Goal: Task Accomplishment & Management: Manage account settings

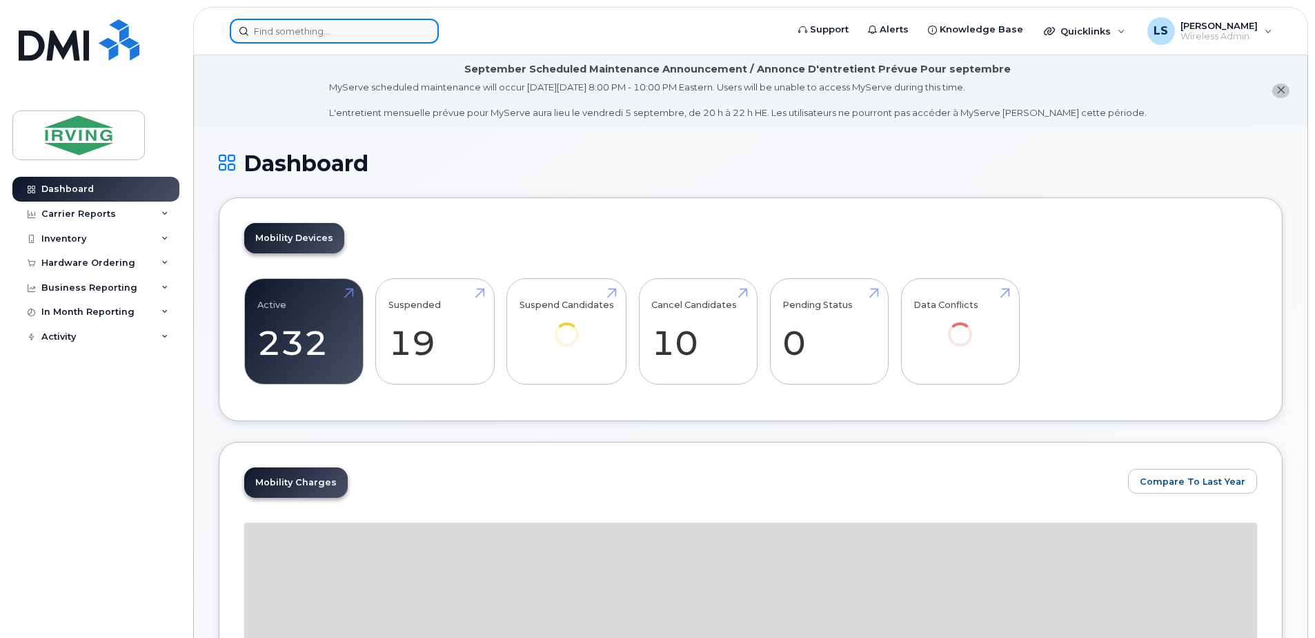
click at [391, 28] on input at bounding box center [334, 31] width 209 height 25
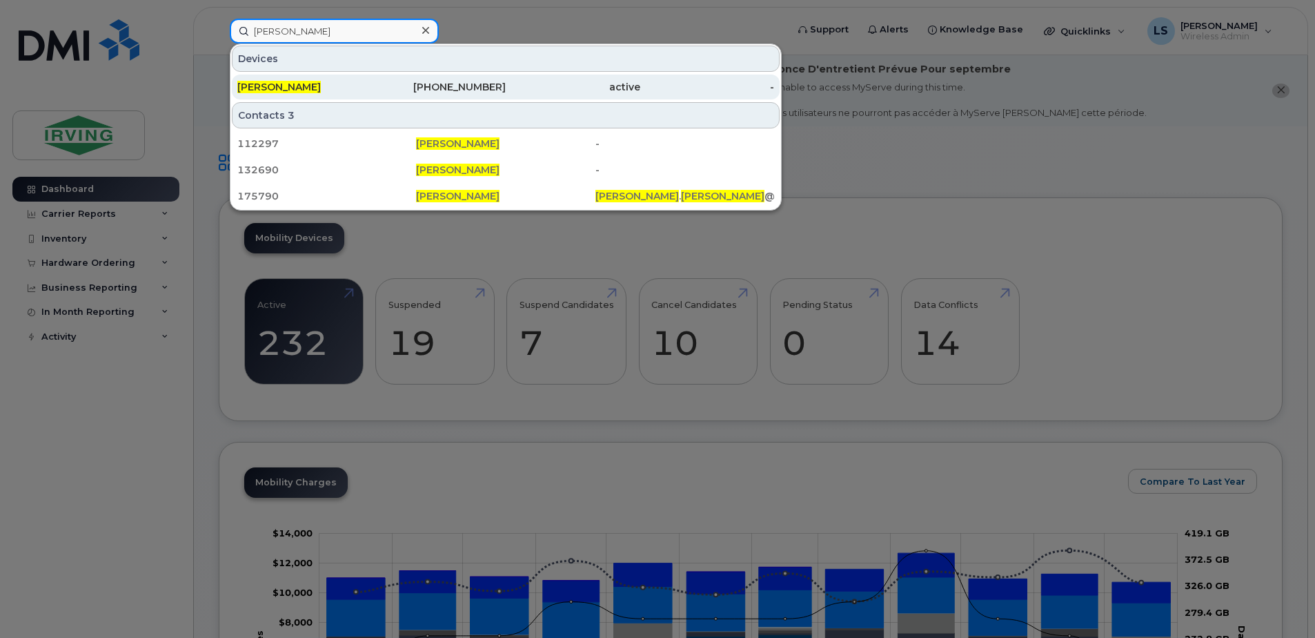
type input "jason marshall"
click at [464, 85] on div "506-349-8089" at bounding box center [439, 87] width 135 height 14
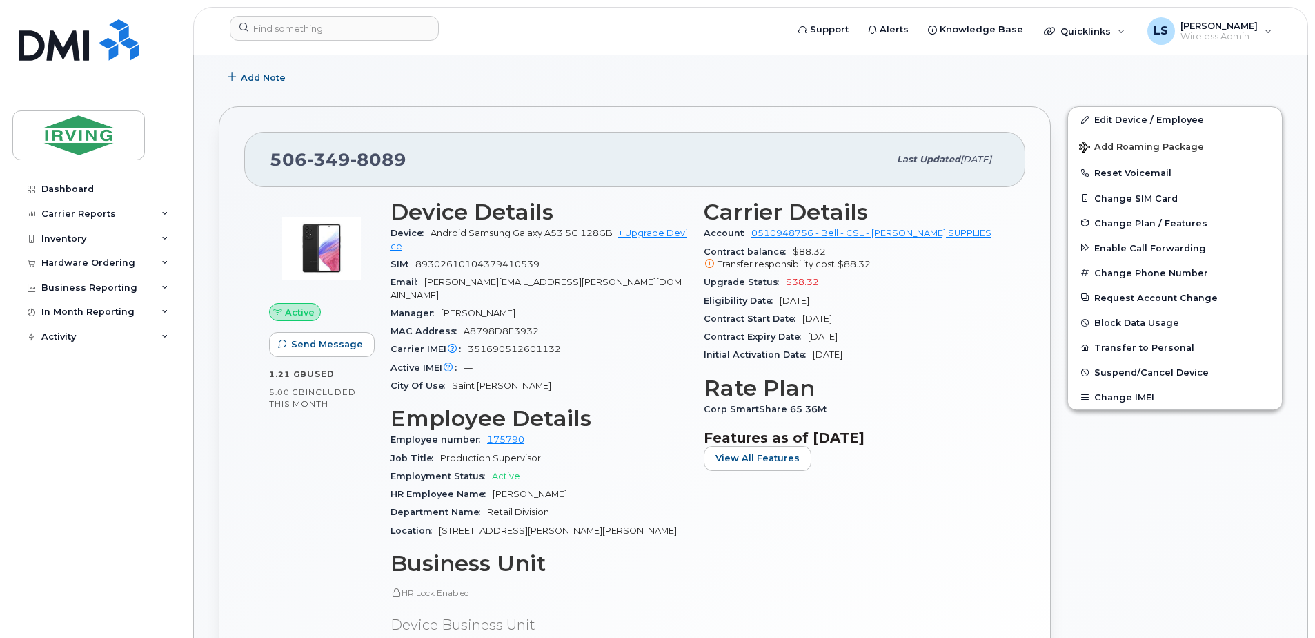
scroll to position [322, 0]
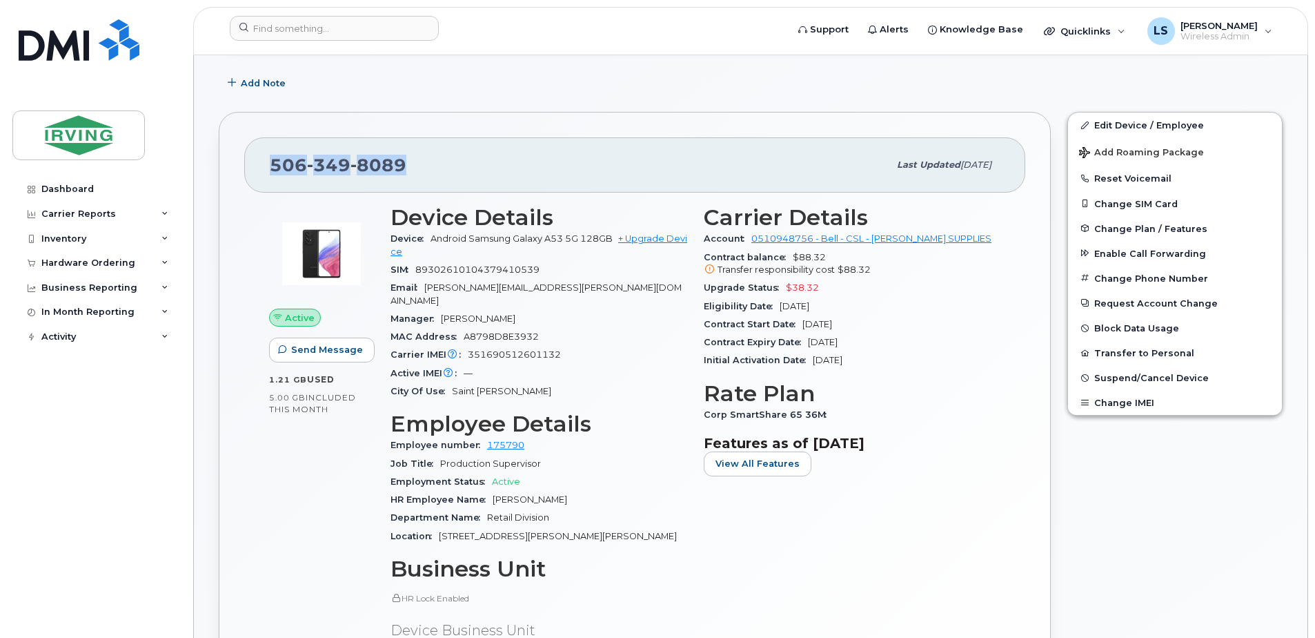
drag, startPoint x: 426, startPoint y: 166, endPoint x: 262, endPoint y: 162, distance: 164.3
click at [262, 162] on div "506 349 8089 Last updated Aug 22, 2025" at bounding box center [634, 164] width 781 height 55
copy span "506 349 8089"
click at [1165, 126] on link "Edit Device / Employee" at bounding box center [1175, 124] width 214 height 25
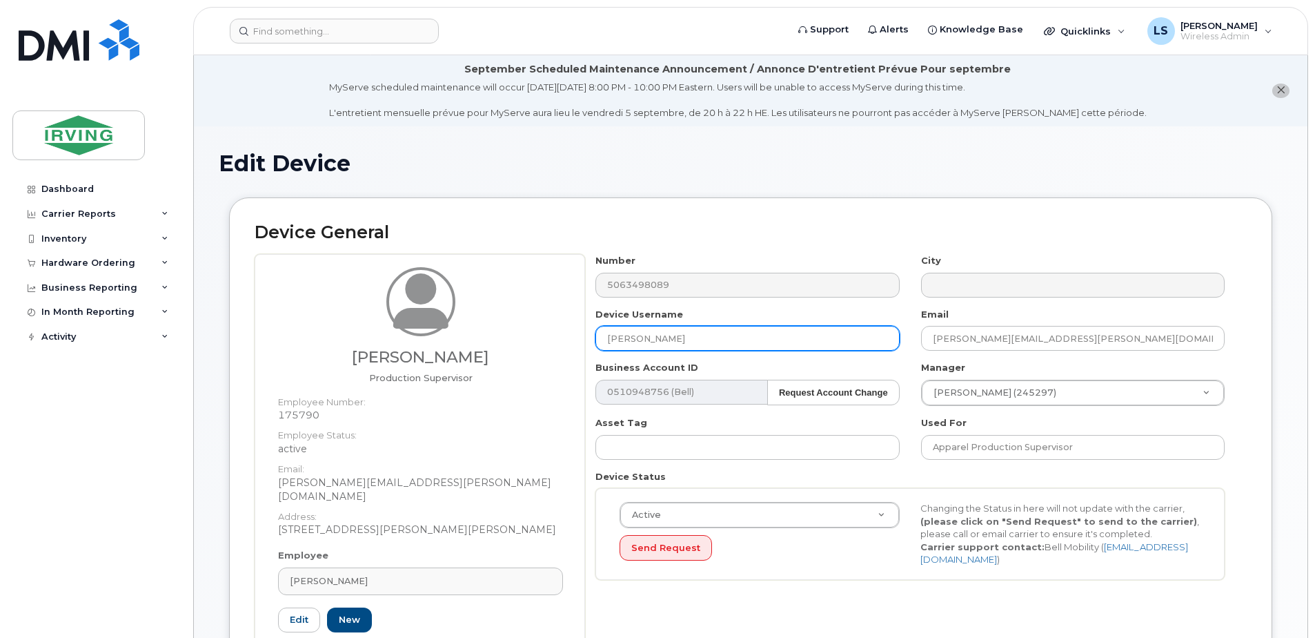
click at [847, 331] on input "[PERSON_NAME]" at bounding box center [747, 338] width 304 height 25
type input "J"
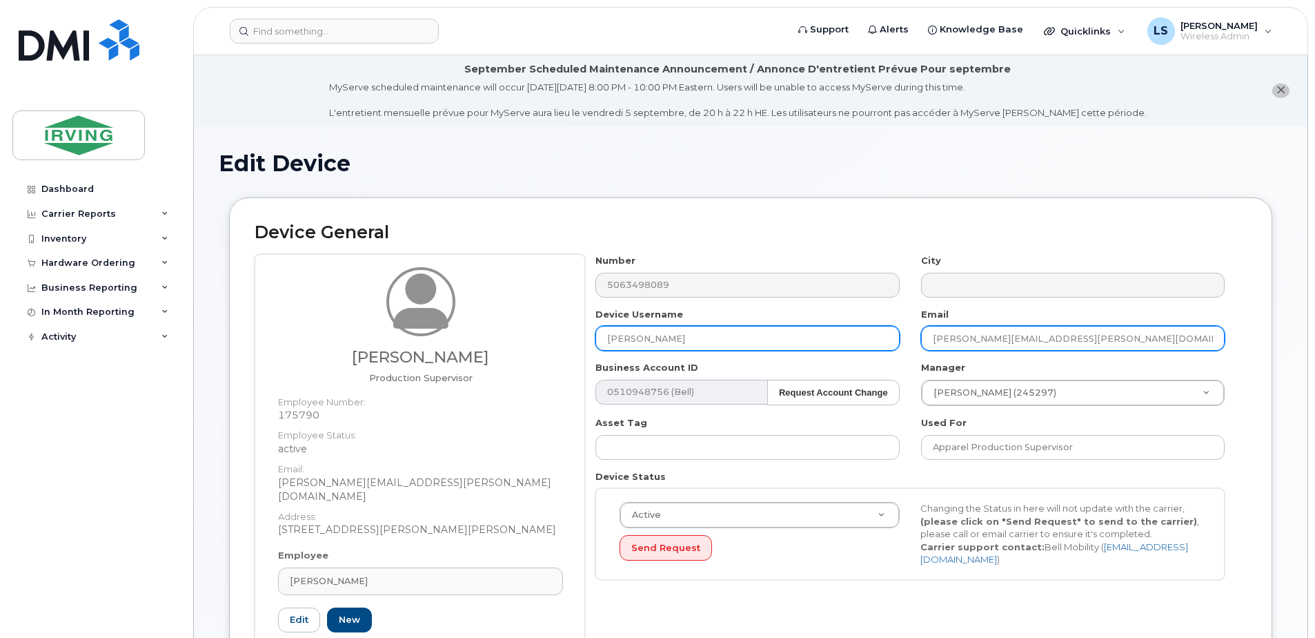
type input "Cathy Collins"
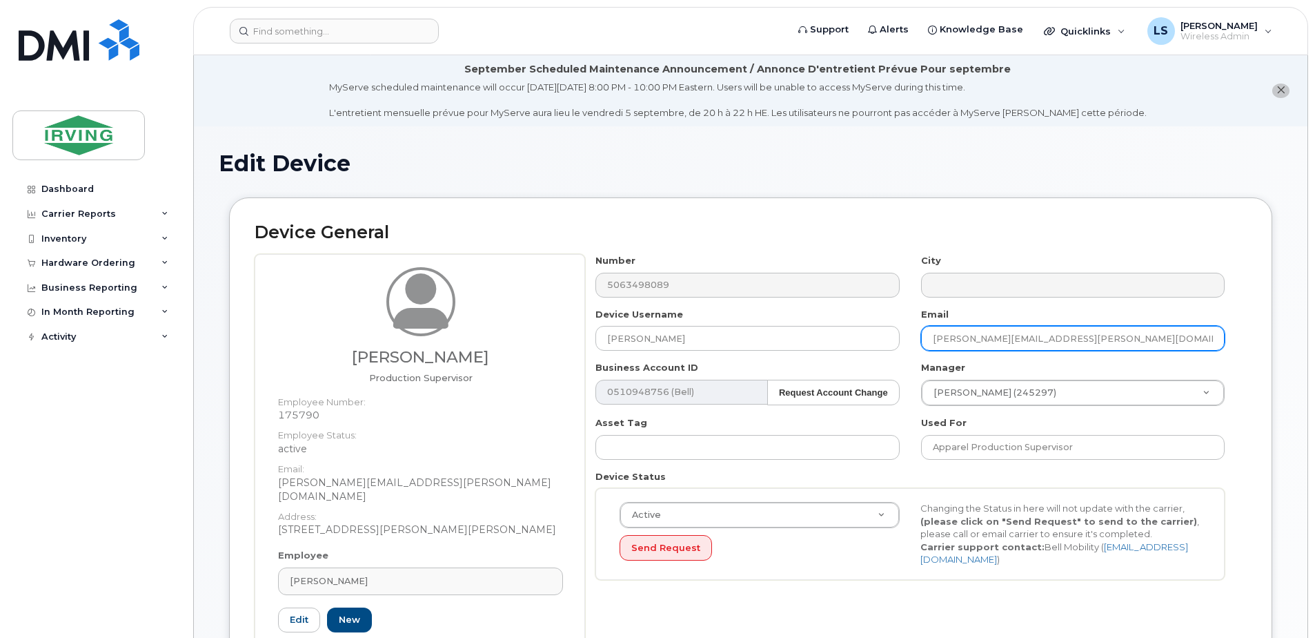
click at [1107, 348] on input "marshall.jason@chandlersales.com" at bounding box center [1073, 338] width 304 height 25
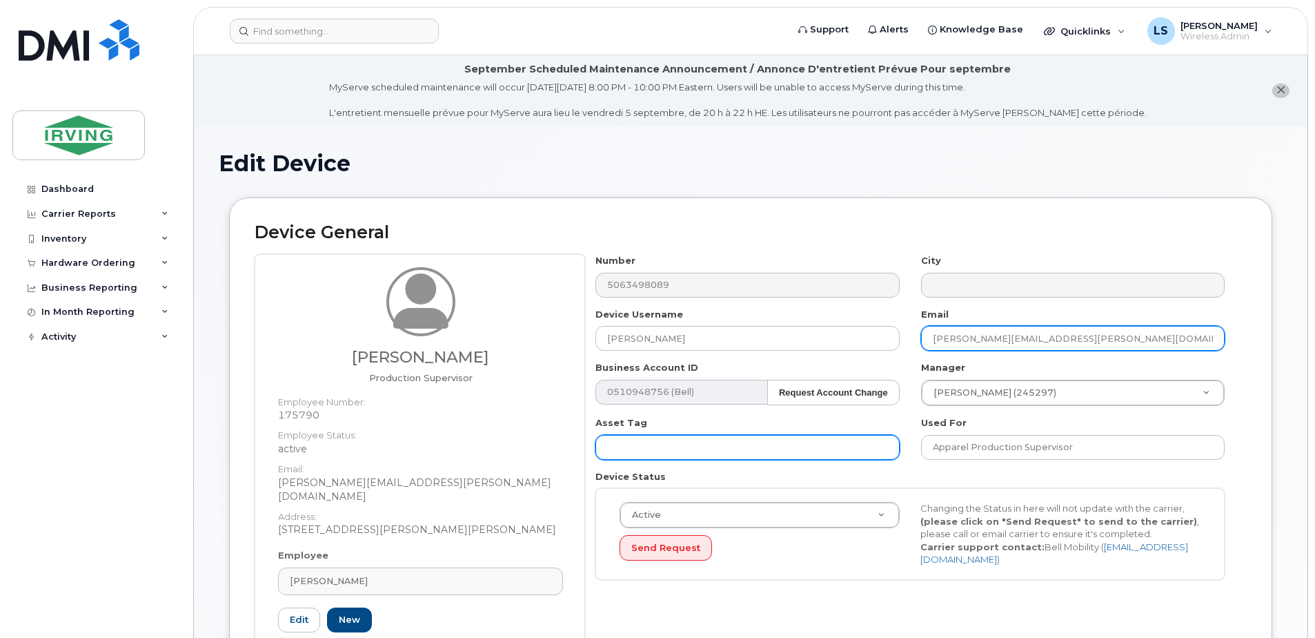
drag, startPoint x: 1112, startPoint y: 344, endPoint x: 672, endPoint y: 446, distance: 451.9
click at [672, 446] on div "Number 5063498089 City Device Username Cathy Collins Email marshall.jason@chand…" at bounding box center [910, 422] width 651 height 336
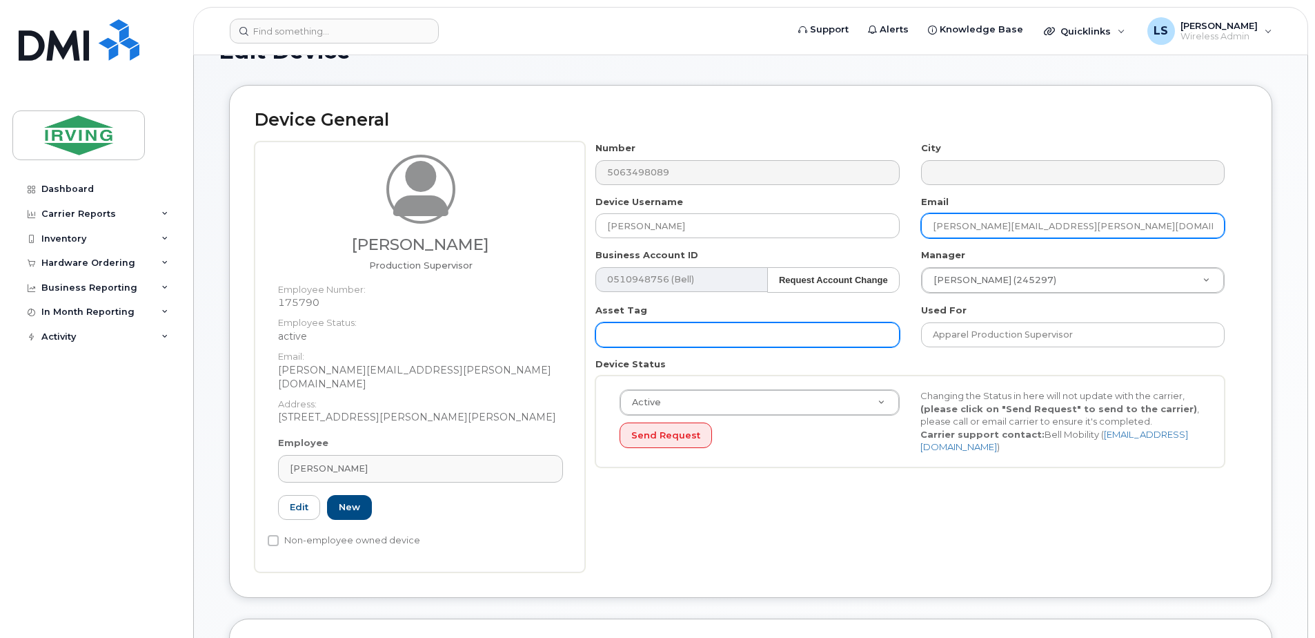
scroll to position [161, 0]
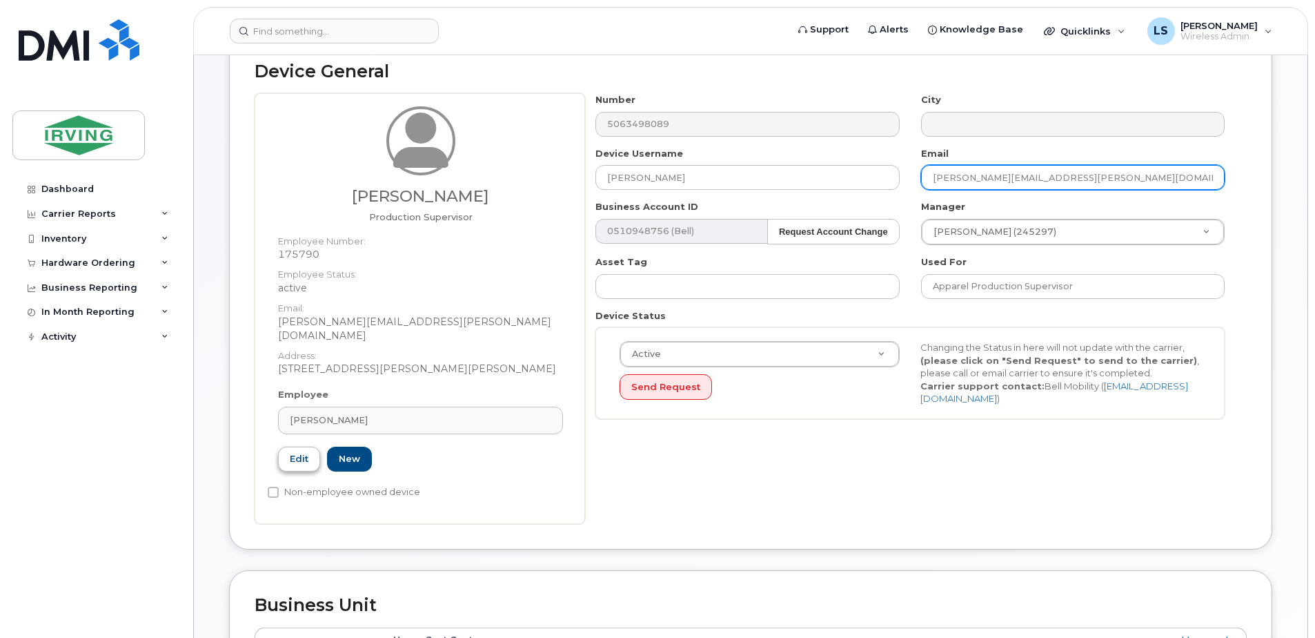
type input "[PERSON_NAME][EMAIL_ADDRESS][PERSON_NAME][DOMAIN_NAME]"
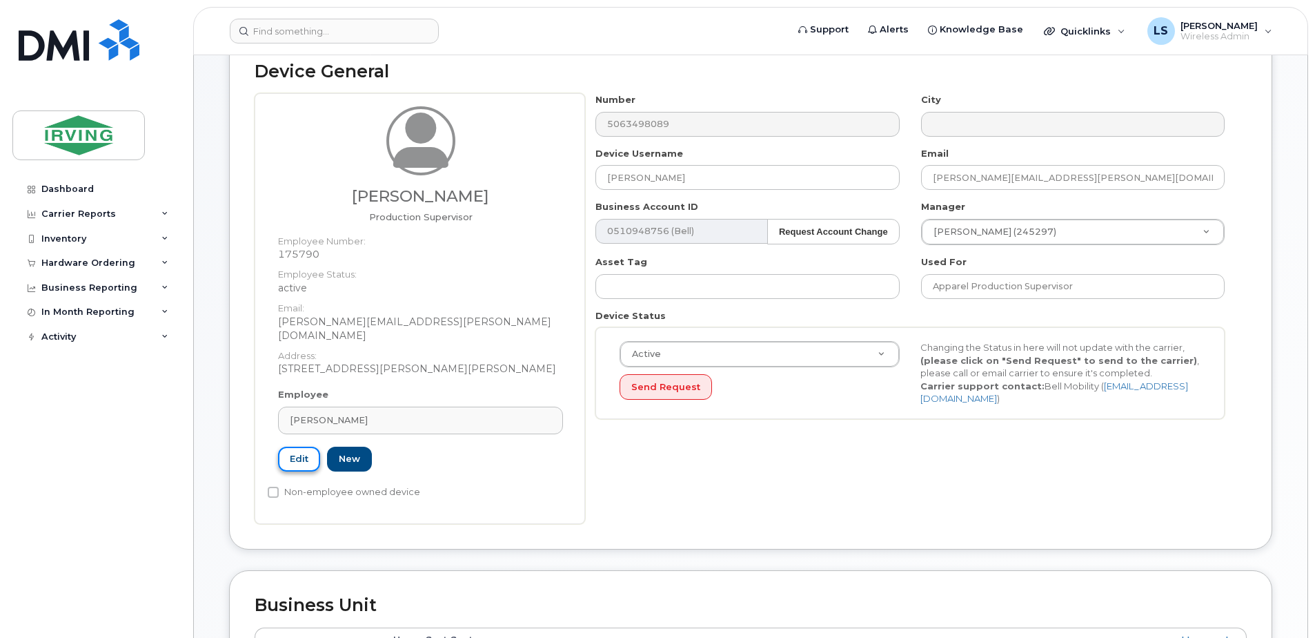
click at [305, 446] on link "Edit" at bounding box center [299, 459] width 42 height 26
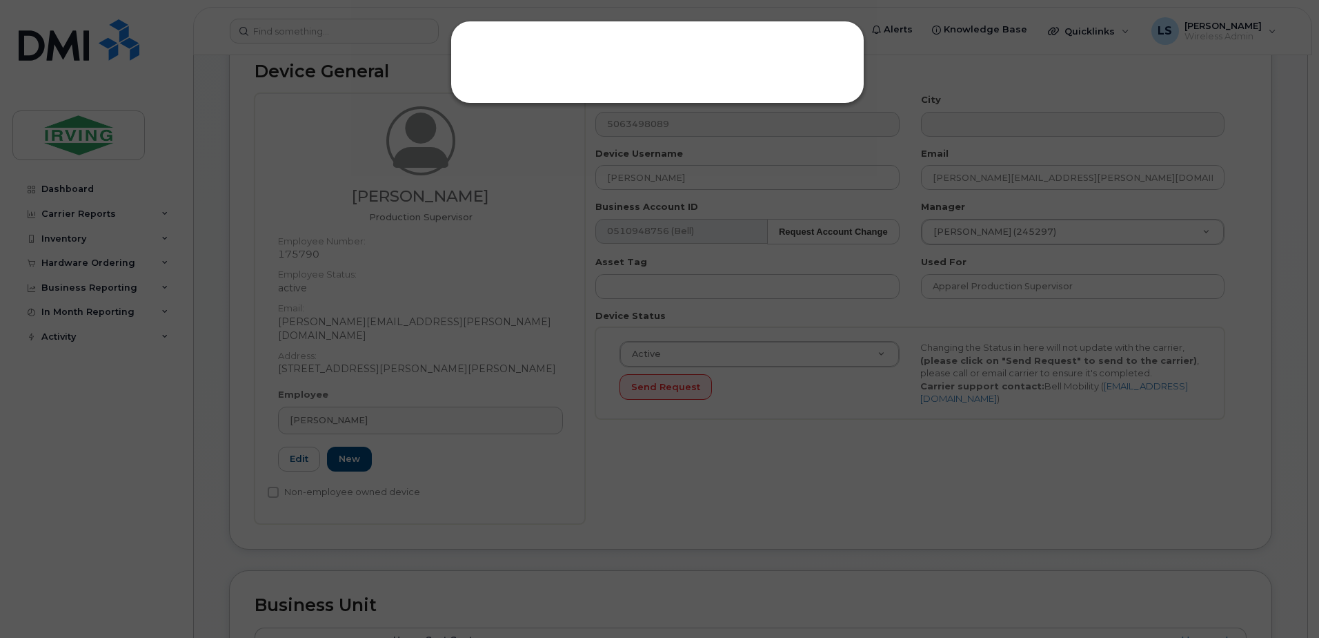
click at [702, 40] on div at bounding box center [658, 62] width 414 height 83
click at [541, 460] on div at bounding box center [659, 319] width 1319 height 638
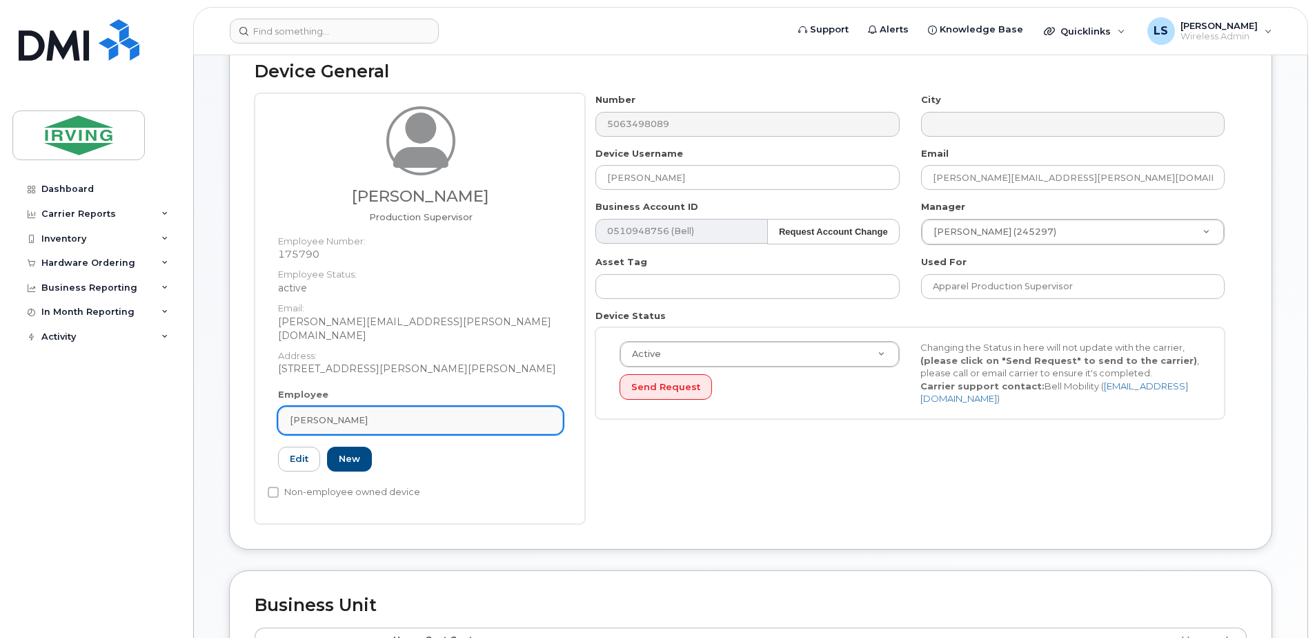
click at [420, 413] on div "[PERSON_NAME]" at bounding box center [420, 419] width 261 height 13
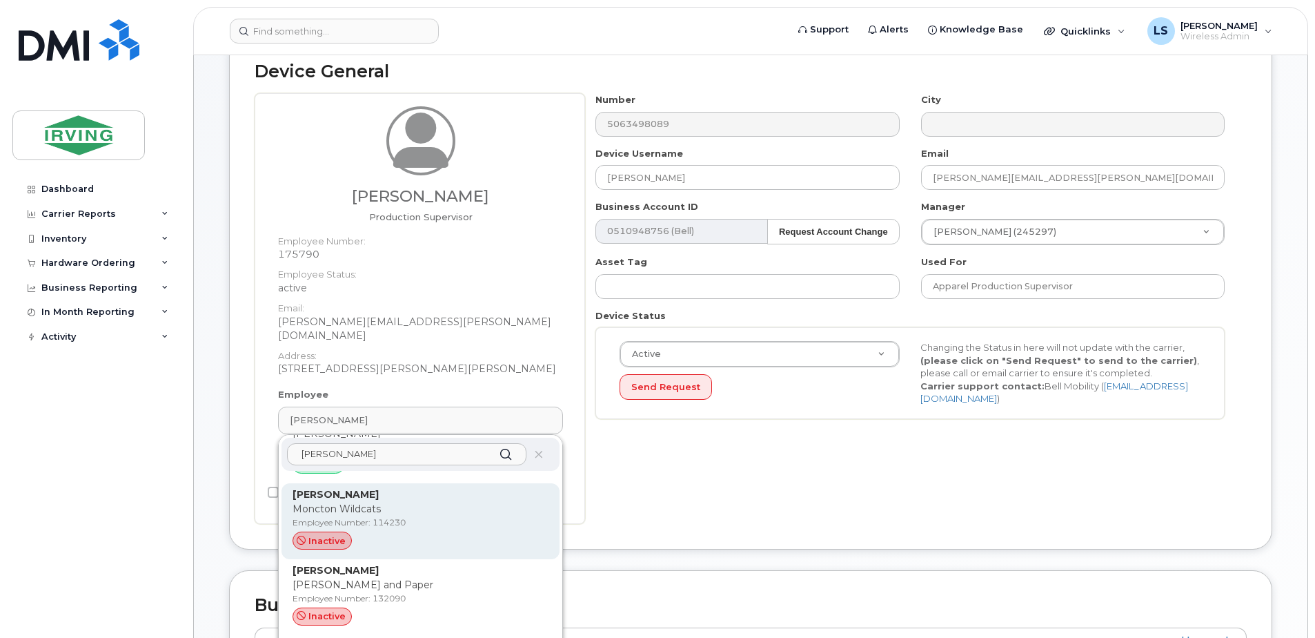
scroll to position [966, 0]
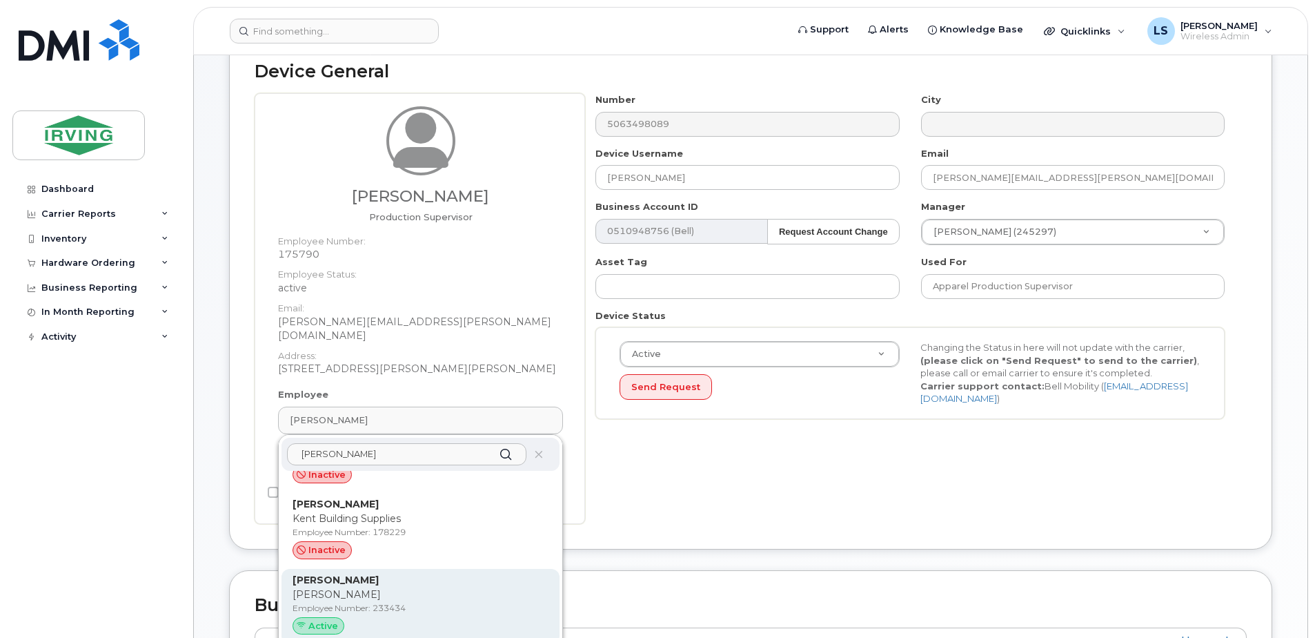
type input "collins"
click at [375, 587] on p "Chandler" at bounding box center [421, 594] width 256 height 14
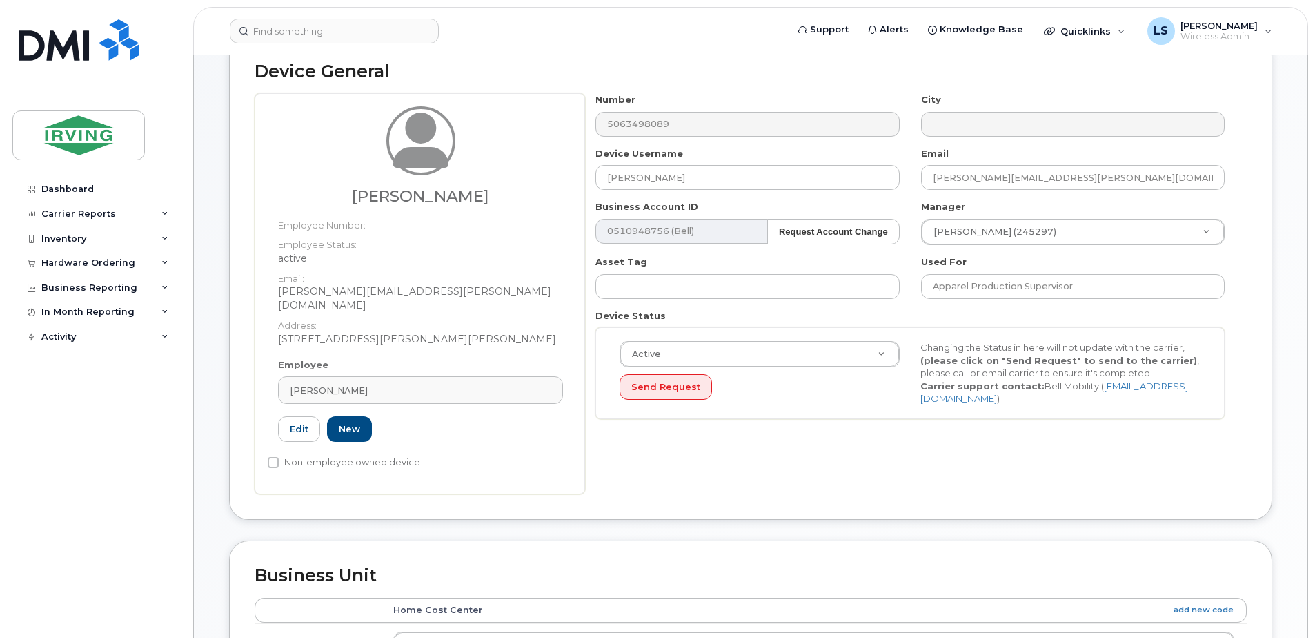
type input "[PERSON_NAME]"
type input "233434"
click at [825, 420] on div "Number 5063498089 City Device Username Catherine Collins Email collins.cathy@ch…" at bounding box center [910, 261] width 651 height 336
drag, startPoint x: 1023, startPoint y: 290, endPoint x: 929, endPoint y: 291, distance: 93.8
click at [929, 291] on input "Apparel Production Supervisor" at bounding box center [1073, 286] width 304 height 25
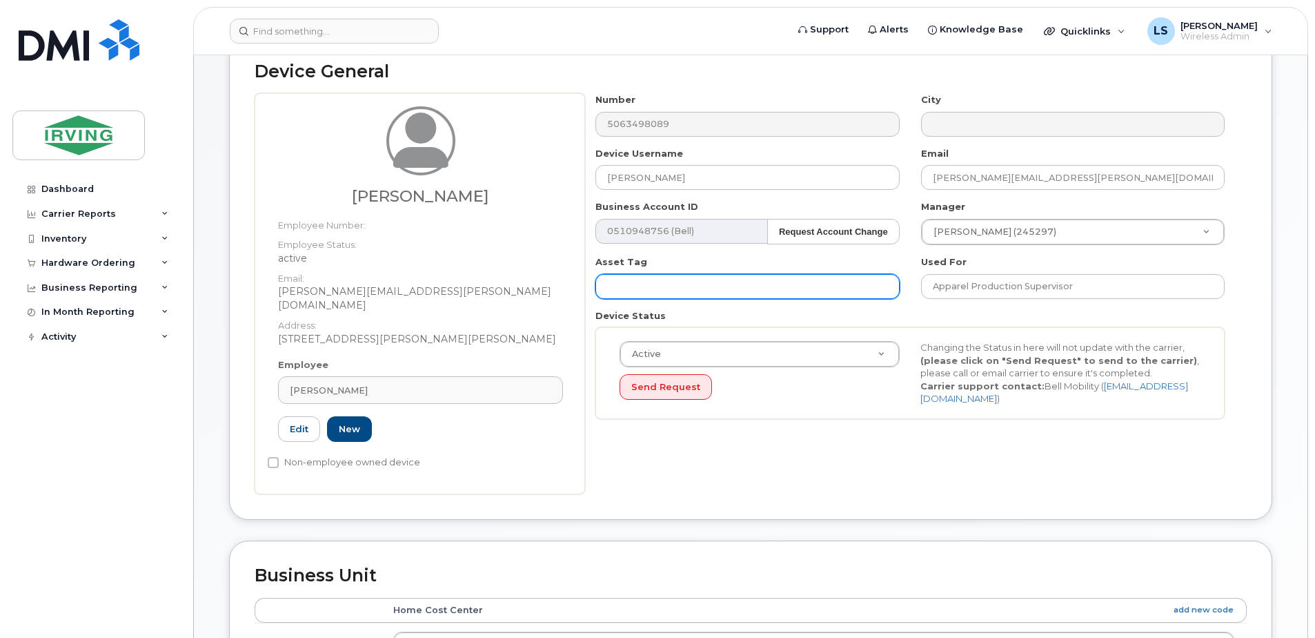
click at [822, 293] on input "text" at bounding box center [747, 286] width 304 height 25
paste input "Apparel Production"
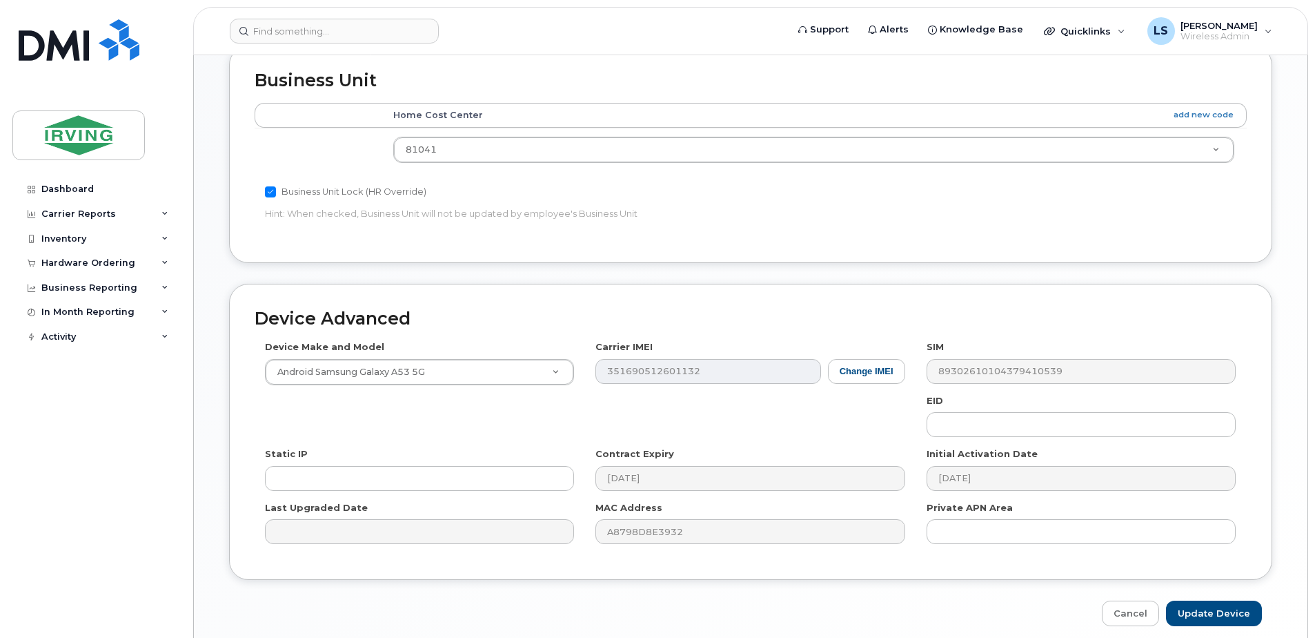
scroll to position [699, 0]
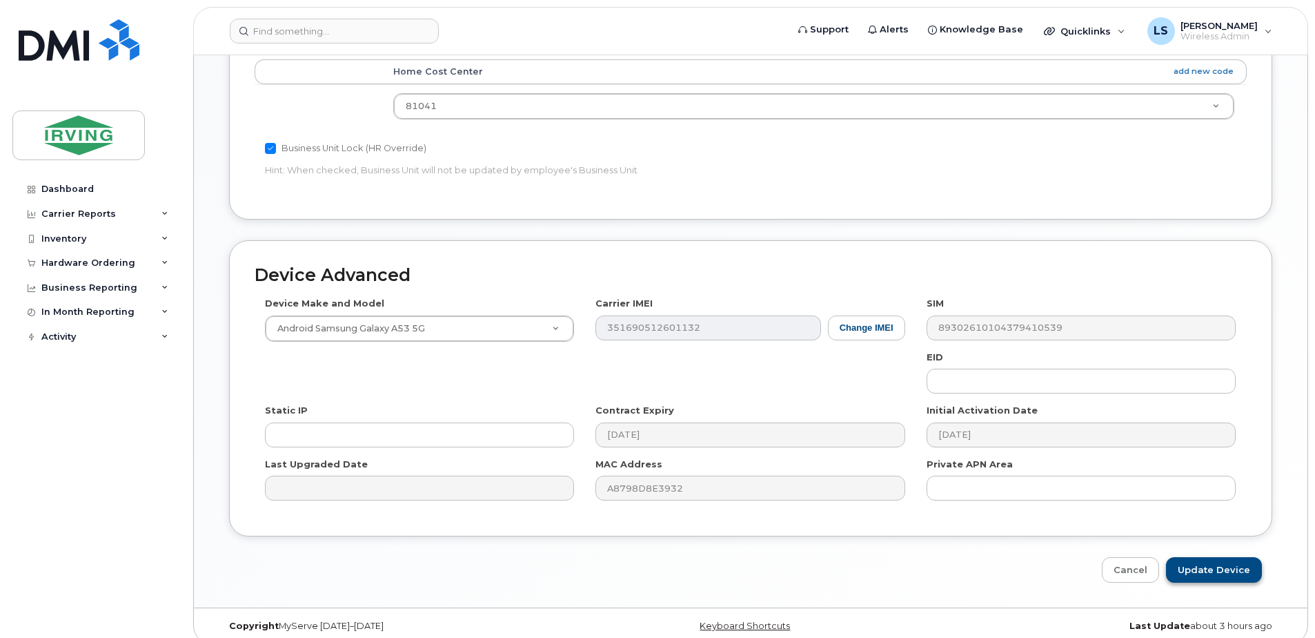
type input "Apparel Production"
click at [1209, 557] on input "Update Device" at bounding box center [1214, 570] width 96 height 26
type input "Saving..."
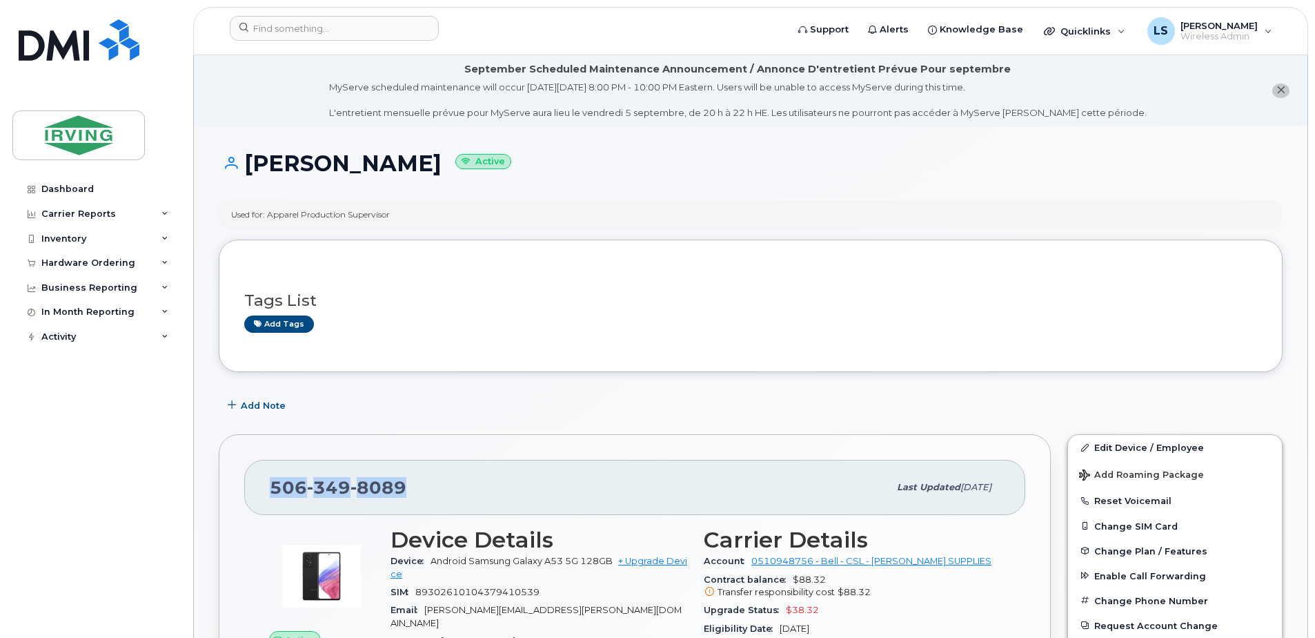
drag, startPoint x: 410, startPoint y: 491, endPoint x: 266, endPoint y: 491, distance: 143.5
click at [266, 491] on div "[PHONE_NUMBER] Last updated [DATE]" at bounding box center [634, 487] width 781 height 55
copy span "[PHONE_NUMBER]"
